Goal: Task Accomplishment & Management: Manage account settings

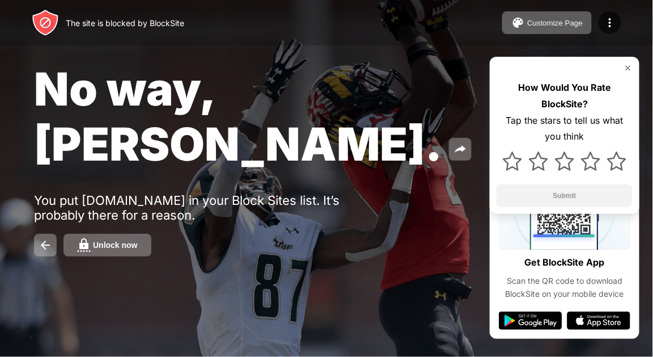
click at [124, 240] on div "Unlock now" at bounding box center [115, 244] width 45 height 9
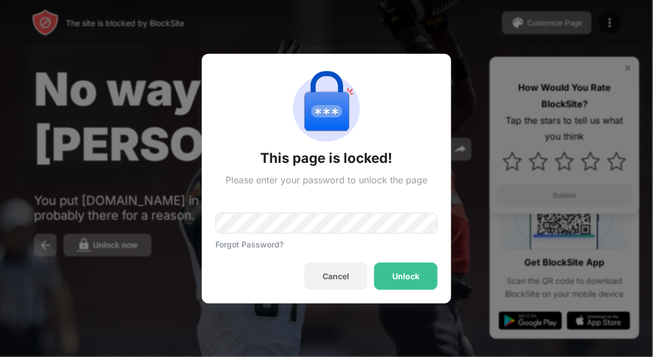
click at [239, 212] on div "Forgot Password?" at bounding box center [326, 217] width 222 height 64
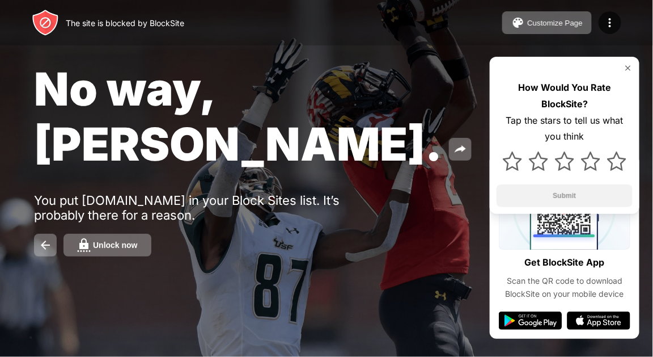
click at [110, 240] on div "Unlock now" at bounding box center [115, 244] width 45 height 9
click at [103, 240] on div "Unlock now" at bounding box center [115, 244] width 45 height 9
